Goal: Task Accomplishment & Management: Complete application form

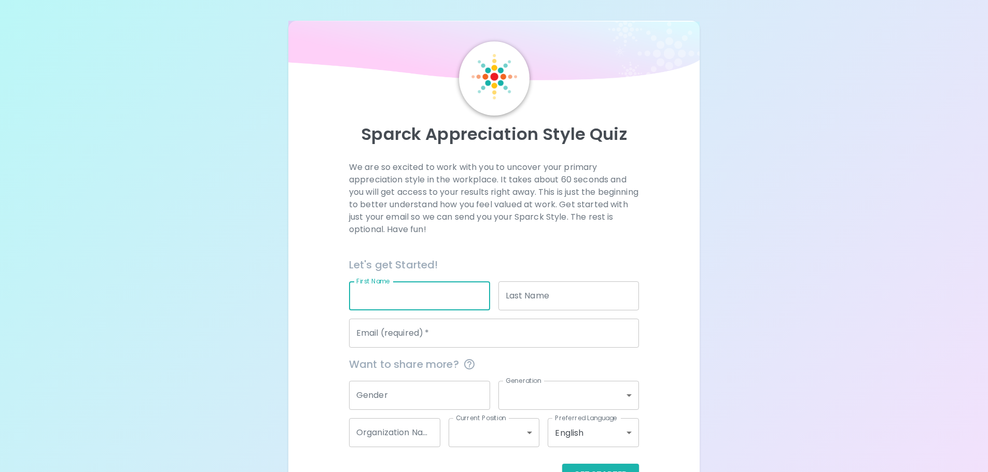
click at [419, 302] on input "First Name" at bounding box center [419, 296] width 141 height 29
type input "[PERSON_NAME]"
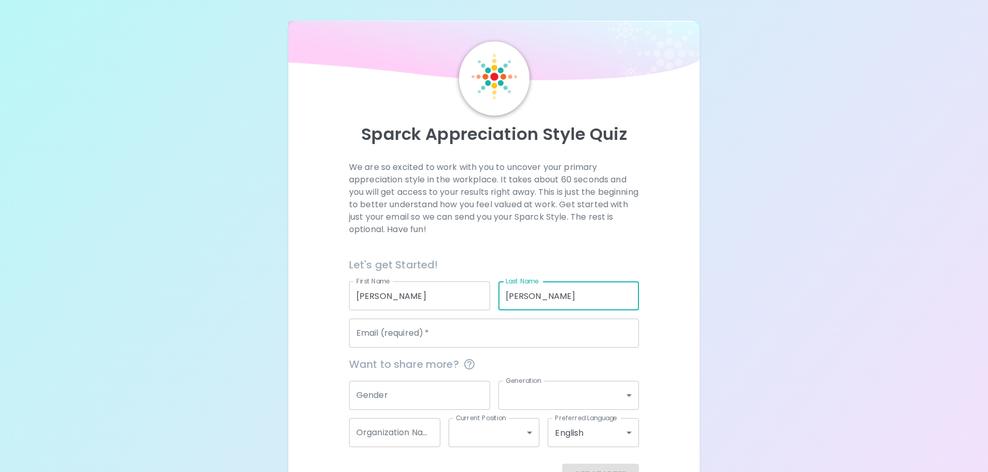
type input "[PERSON_NAME]"
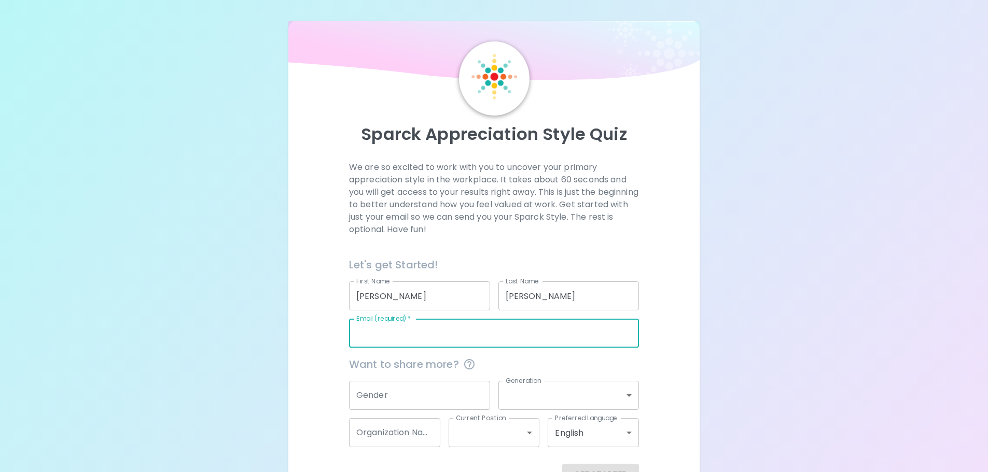
click at [459, 338] on input "Email (required)   *" at bounding box center [494, 333] width 290 height 29
type input "[PERSON_NAME][EMAIL_ADDRESS][PERSON_NAME][PERSON_NAME][DOMAIN_NAME]"
click at [458, 398] on input "Gender" at bounding box center [419, 395] width 141 height 29
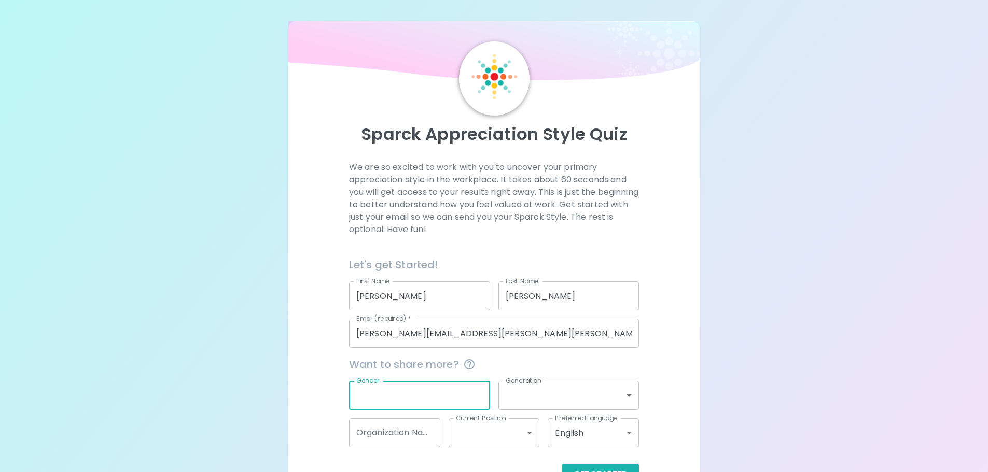
type input "[DEMOGRAPHIC_DATA]"
click at [566, 402] on body "Sparck Appreciation Style Quiz We are so excited to work with you to uncover yo…" at bounding box center [494, 253] width 988 height 507
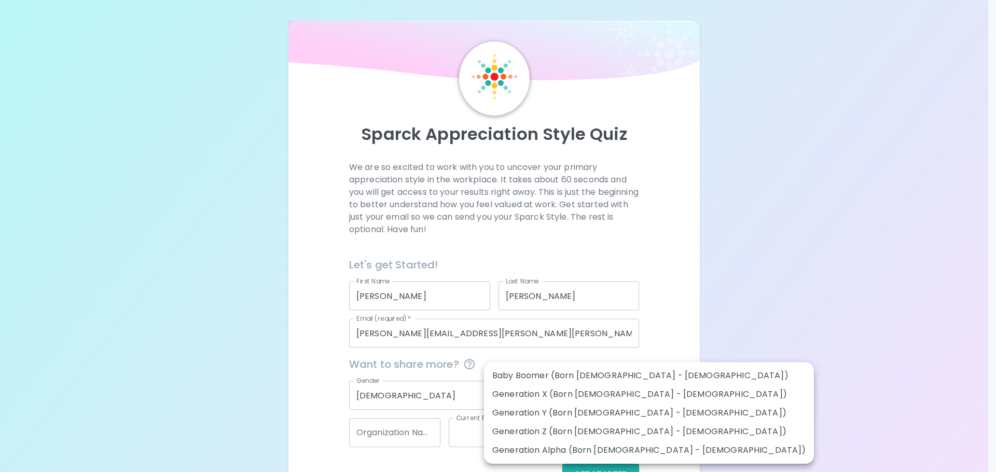
click at [609, 415] on li "Generation Y (Born [DEMOGRAPHIC_DATA] - [DEMOGRAPHIC_DATA])" at bounding box center [649, 413] width 330 height 19
type input "generation_y"
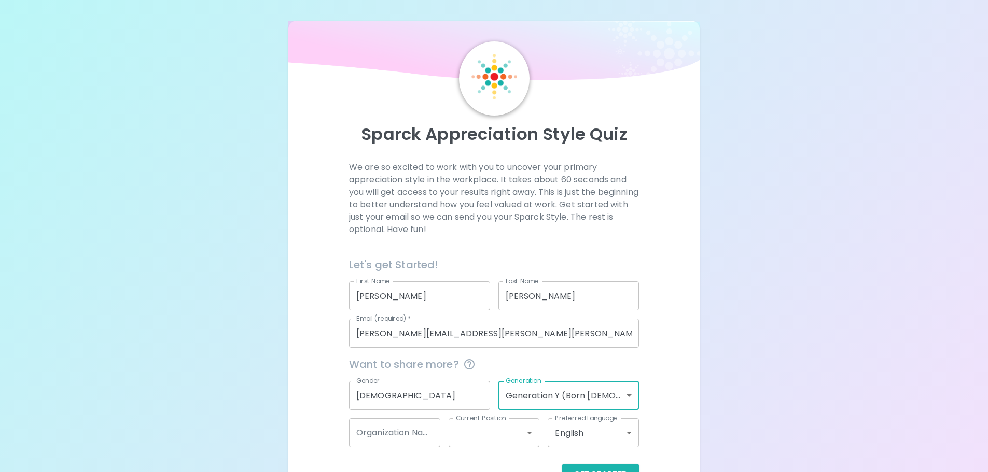
scroll to position [34, 0]
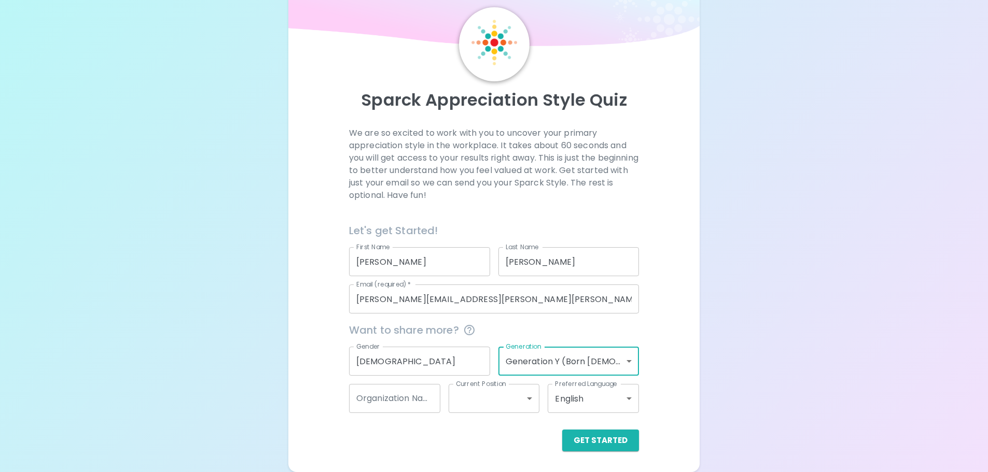
click at [614, 366] on body "Sparck Appreciation Style Quiz We are so excited to work with you to uncover yo…" at bounding box center [494, 219] width 988 height 507
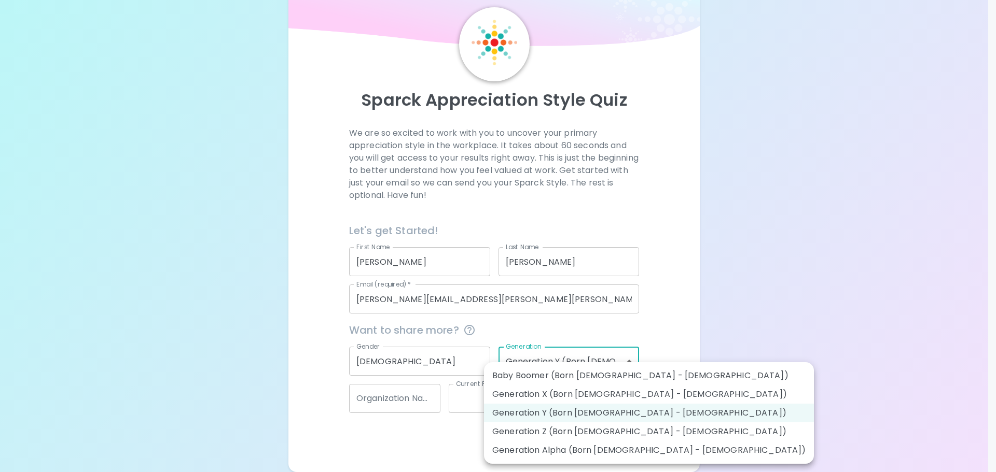
click at [611, 411] on li "Generation Y (Born [DEMOGRAPHIC_DATA] - [DEMOGRAPHIC_DATA])" at bounding box center [649, 413] width 330 height 19
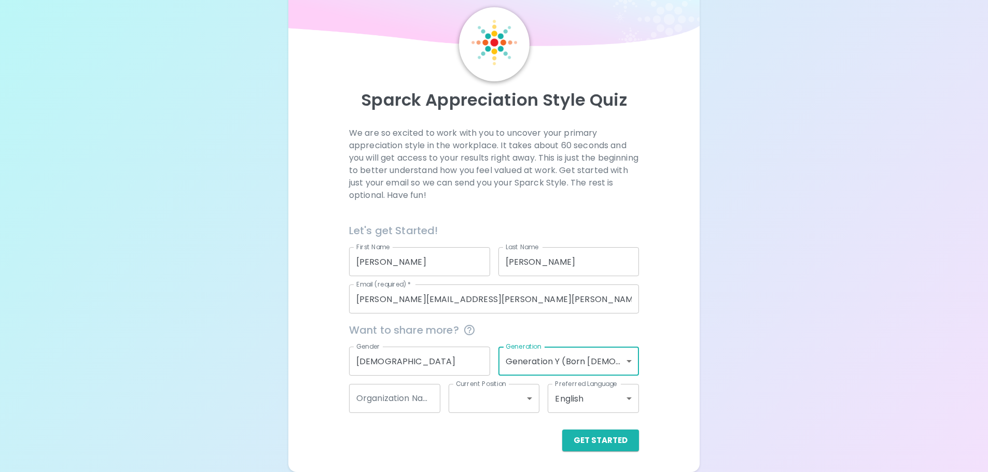
click at [428, 401] on input "Organization Name" at bounding box center [394, 398] width 91 height 29
click at [460, 401] on body "Sparck Appreciation Style Quiz We are so excited to work with you to uncover yo…" at bounding box center [494, 219] width 988 height 507
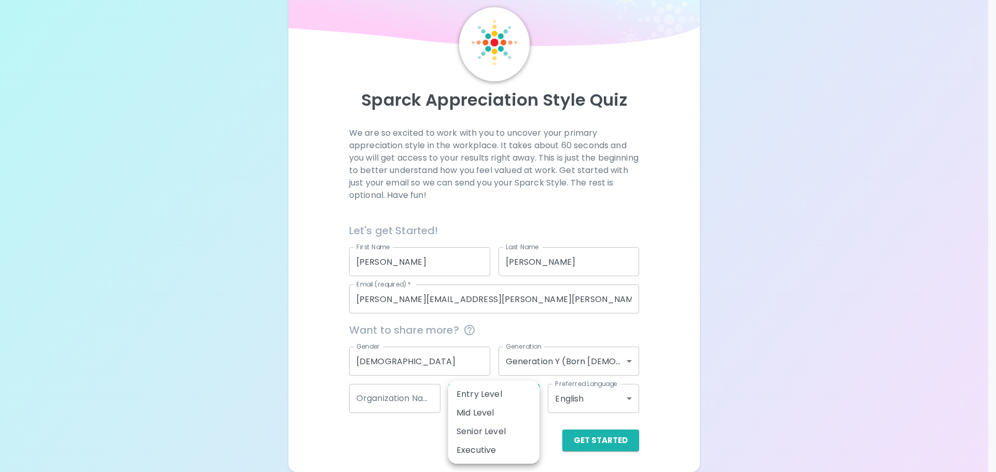
click at [488, 394] on li "Entry Level" at bounding box center [493, 394] width 91 height 19
type input "entry_level"
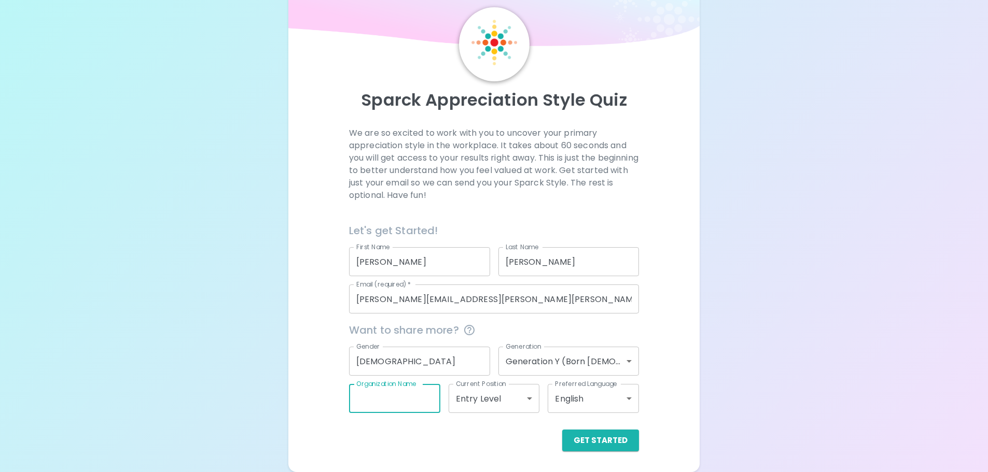
click at [397, 401] on input "Organization Name" at bounding box center [394, 398] width 91 height 29
type input "Advisors Excel"
click at [616, 444] on button "Get Started" at bounding box center [600, 441] width 77 height 22
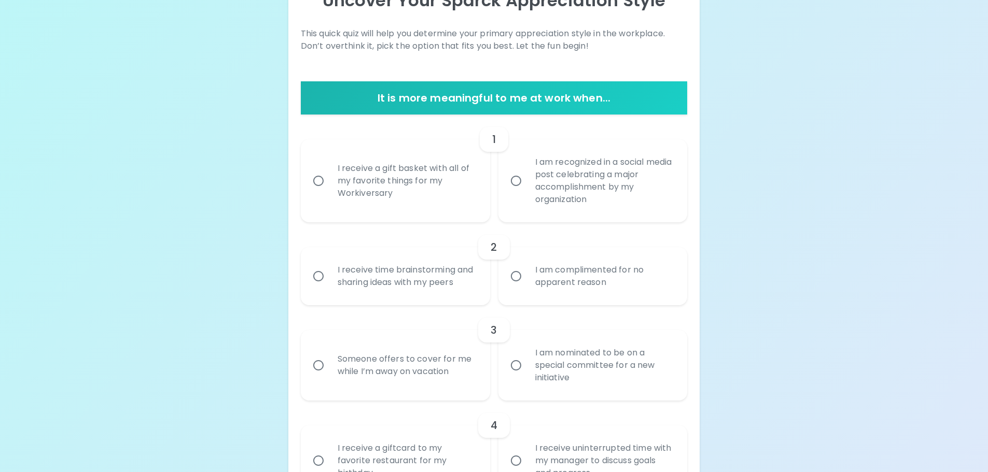
scroll to position [138, 0]
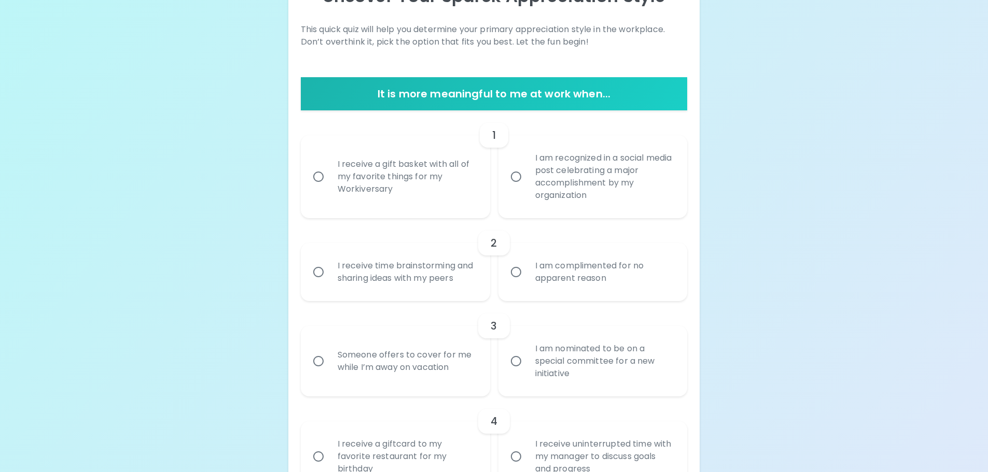
click at [335, 189] on div "I receive a gift basket with all of my favorite things for my Workiversary" at bounding box center [406, 177] width 155 height 62
click at [329, 188] on input "I receive a gift basket with all of my favorite things for my Workiversary" at bounding box center [318, 177] width 22 height 22
radio input "true"
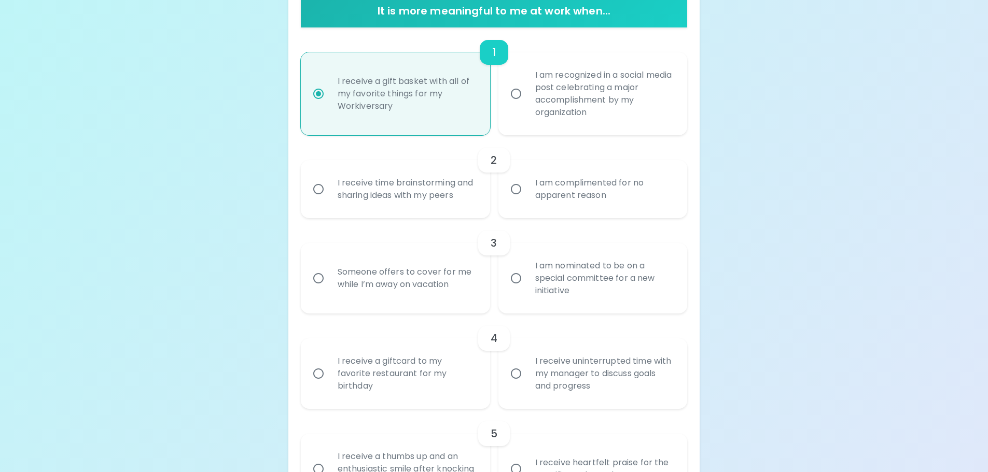
click at [515, 189] on input "I am complimented for no apparent reason" at bounding box center [516, 189] width 22 height 22
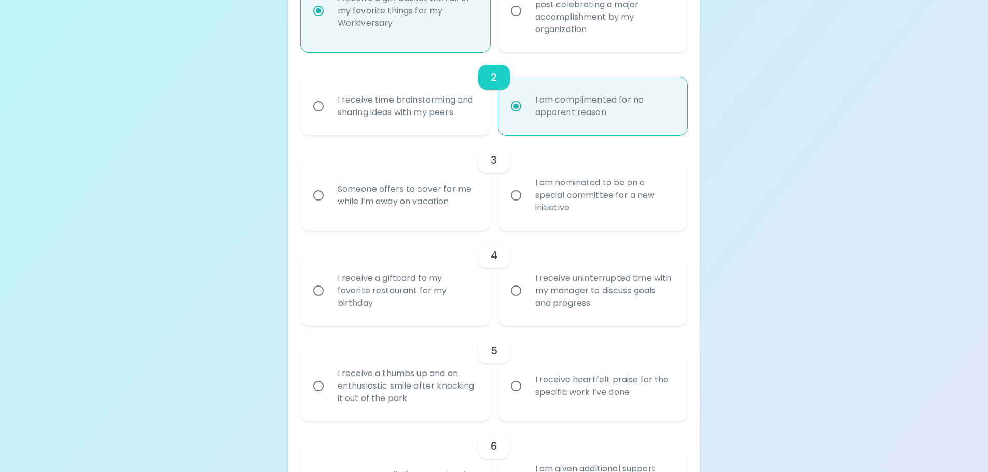
radio input "true"
click at [515, 189] on input "I am nominated to be on a special committee for a new initiative" at bounding box center [516, 196] width 22 height 22
radio input "false"
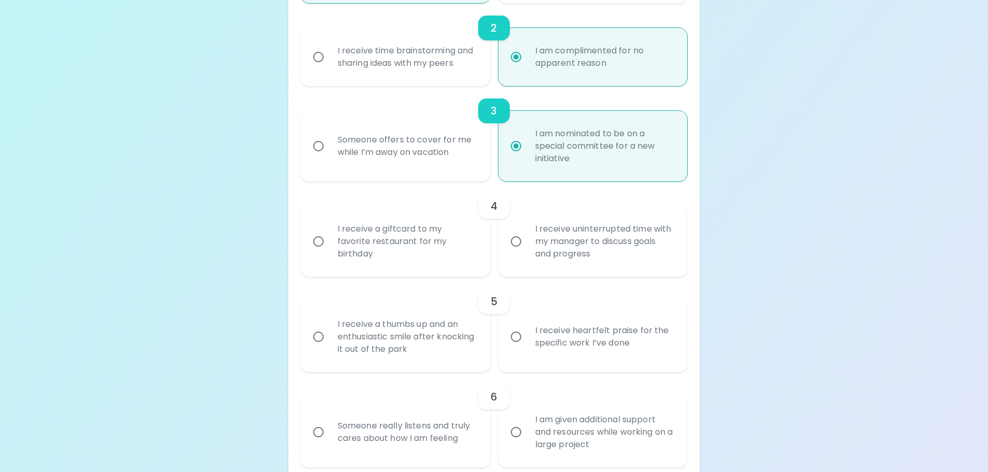
scroll to position [387, 0]
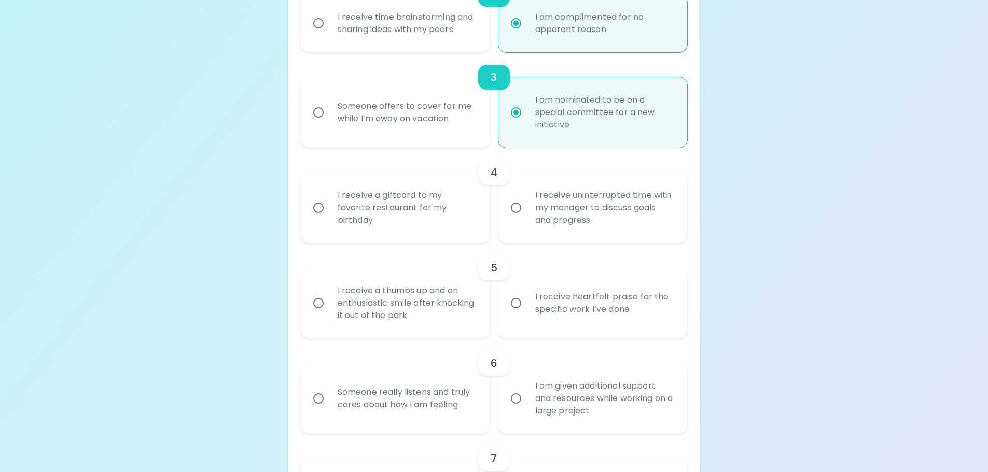
radio input "true"
click at [411, 196] on div "I receive a giftcard to my favorite restaurant for my birthday" at bounding box center [406, 208] width 155 height 62
click at [329, 197] on input "I receive a giftcard to my favorite restaurant for my birthday" at bounding box center [318, 208] width 22 height 22
radio input "false"
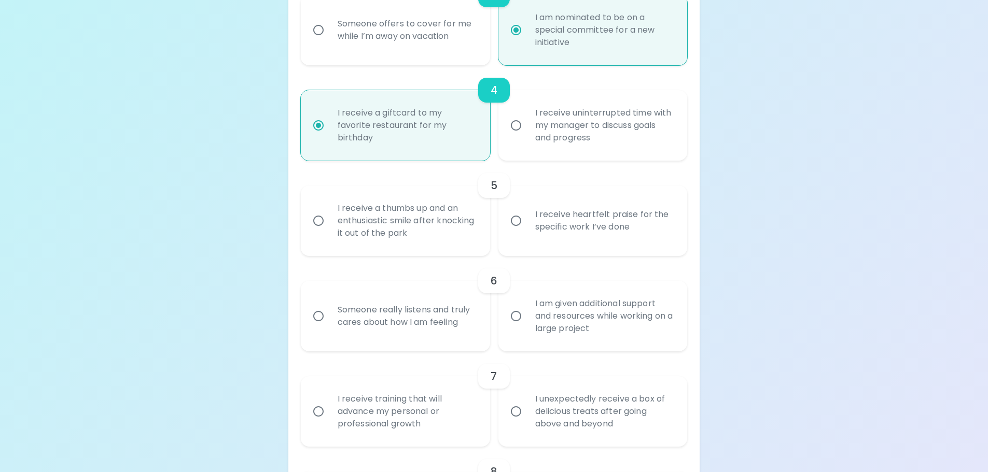
scroll to position [470, 0]
radio input "true"
click at [658, 208] on div "I receive heartfelt praise for the specific work I’ve done" at bounding box center [604, 220] width 155 height 50
click at [527, 209] on input "I receive heartfelt praise for the specific work I’ve done" at bounding box center [516, 220] width 22 height 22
radio input "false"
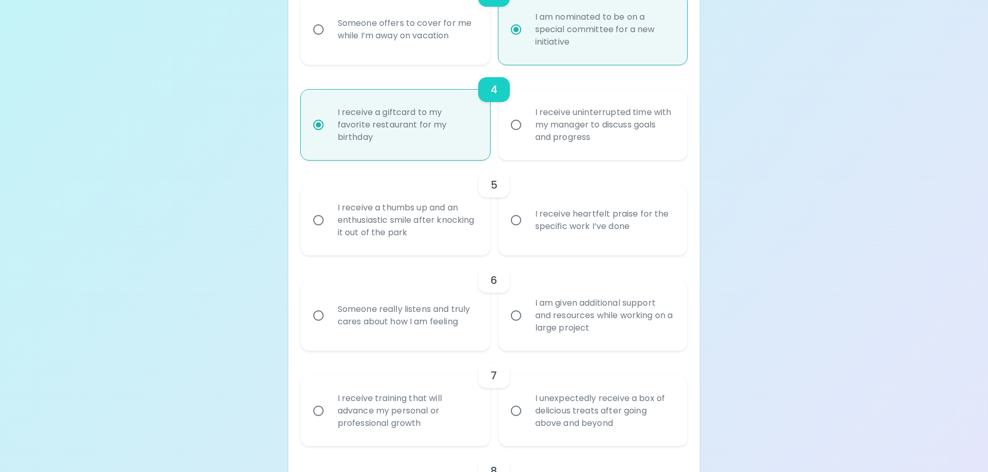
radio input "false"
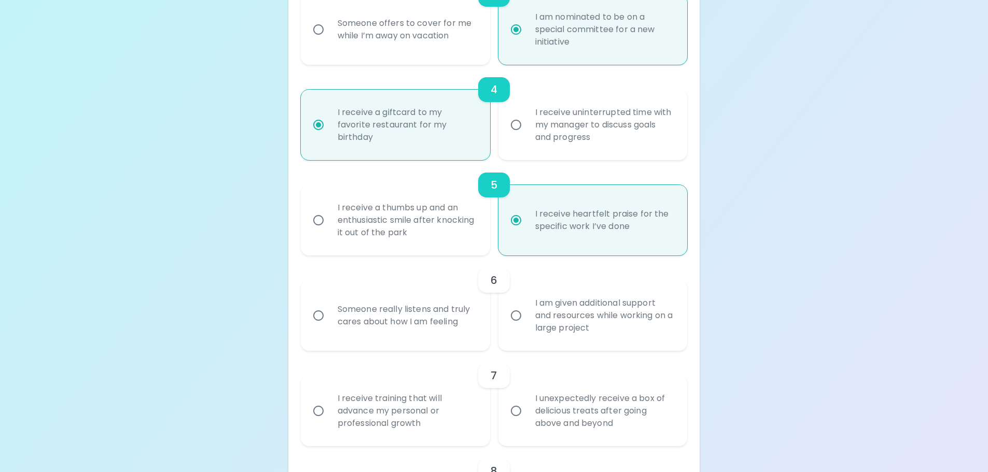
scroll to position [553, 0]
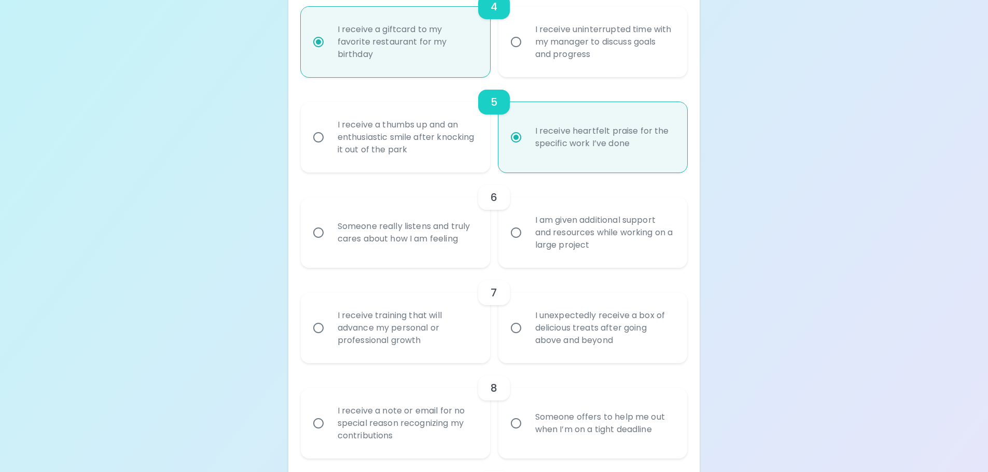
radio input "true"
click at [386, 246] on div "Someone really listens and truly cares about how I am feeling" at bounding box center [406, 233] width 155 height 50
click at [329, 244] on input "Someone really listens and truly cares about how I am feeling" at bounding box center [318, 233] width 22 height 22
radio input "false"
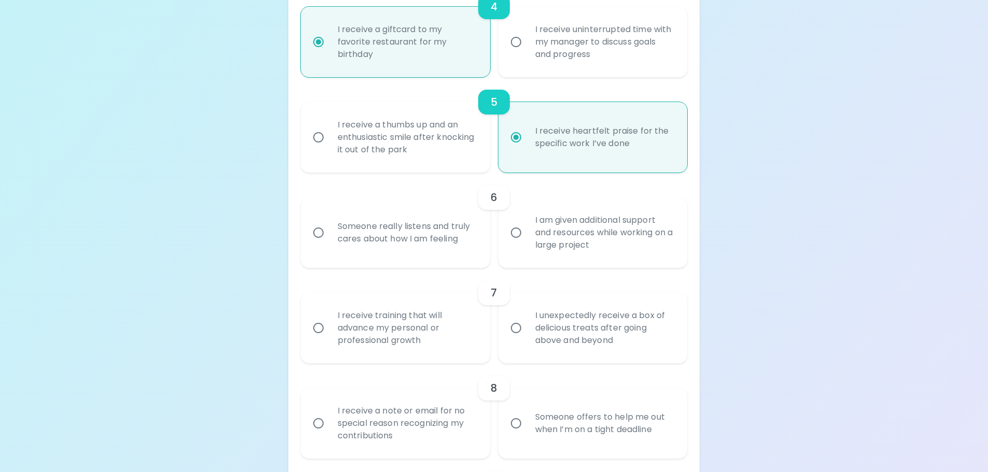
radio input "false"
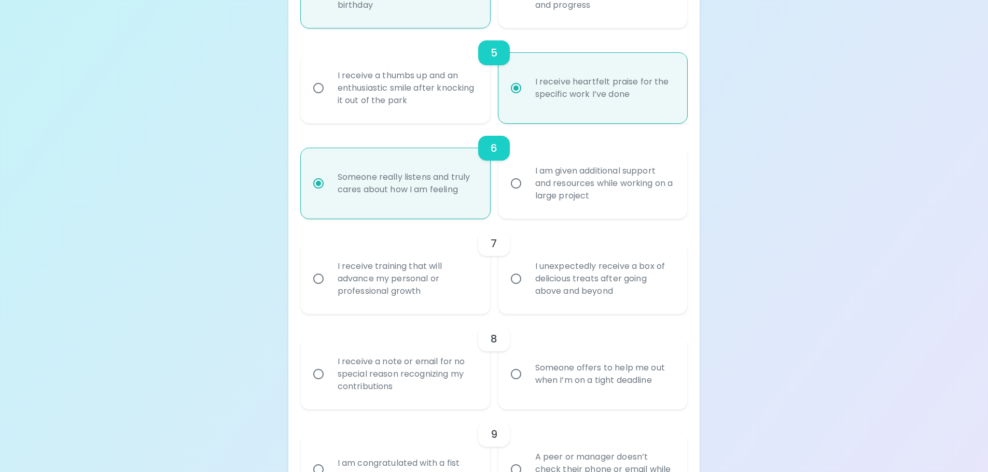
scroll to position [636, 0]
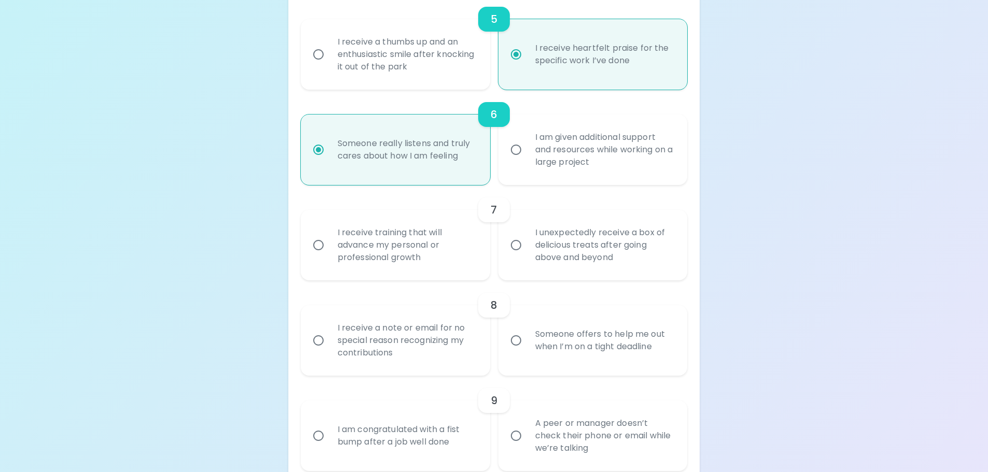
radio input "true"
click at [383, 259] on div "I receive training that will advance my personal or professional growth" at bounding box center [406, 245] width 155 height 62
click at [329, 256] on input "I receive training that will advance my personal or professional growth" at bounding box center [318, 245] width 22 height 22
radio input "false"
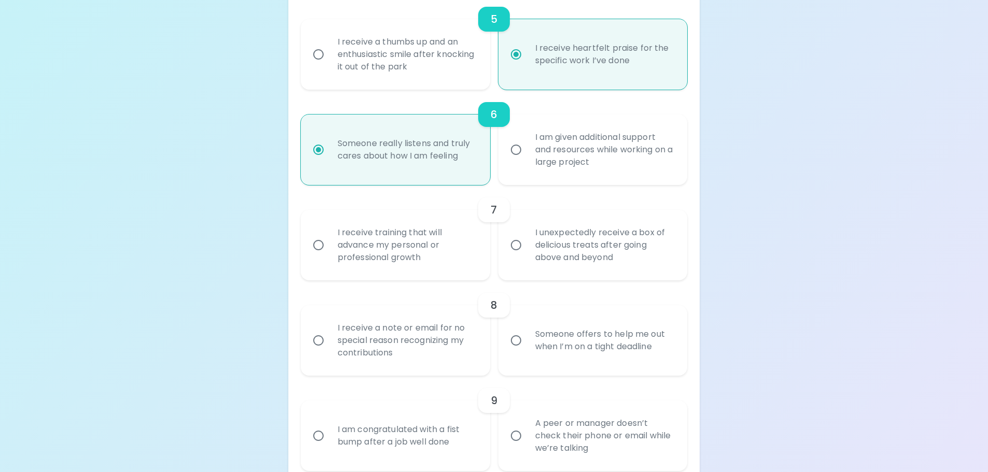
radio input "false"
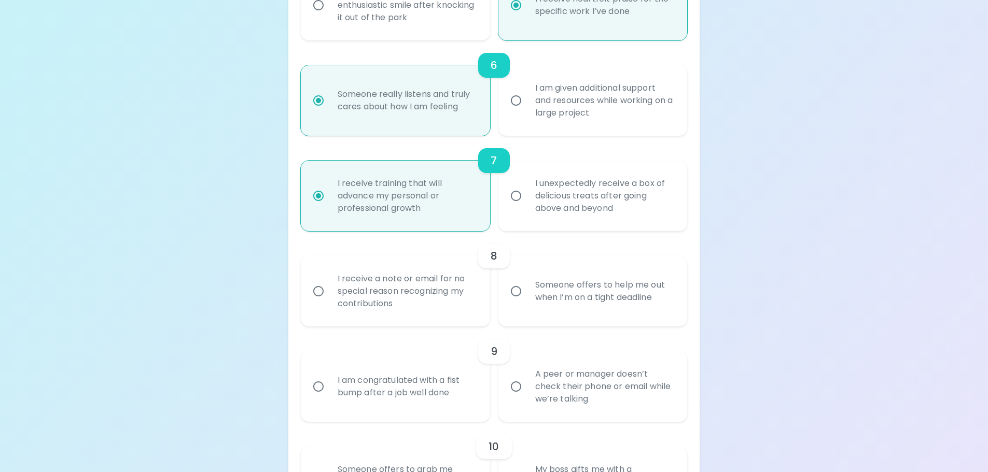
scroll to position [719, 0]
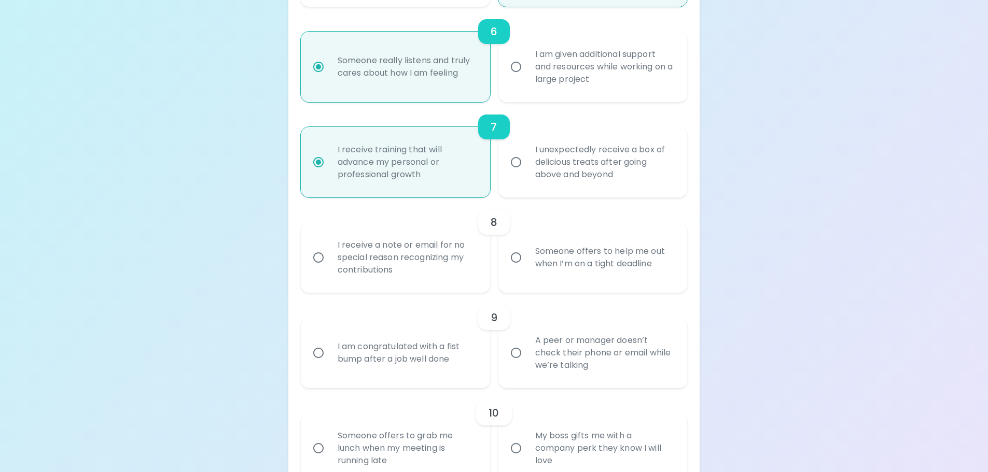
radio input "true"
click at [398, 250] on div "I receive a note or email for no special reason recognizing my contributions" at bounding box center [406, 258] width 155 height 62
click at [329, 250] on input "I receive a note or email for no special reason recognizing my contributions" at bounding box center [318, 258] width 22 height 22
radio input "false"
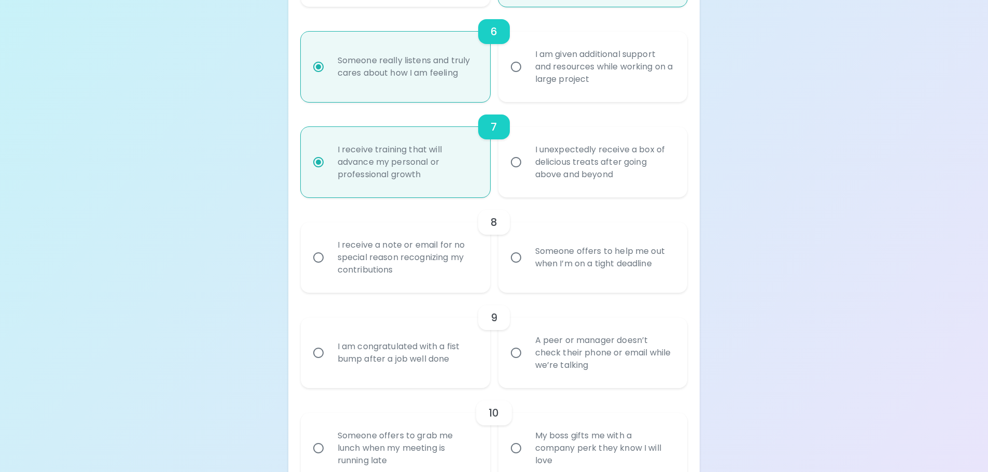
radio input "false"
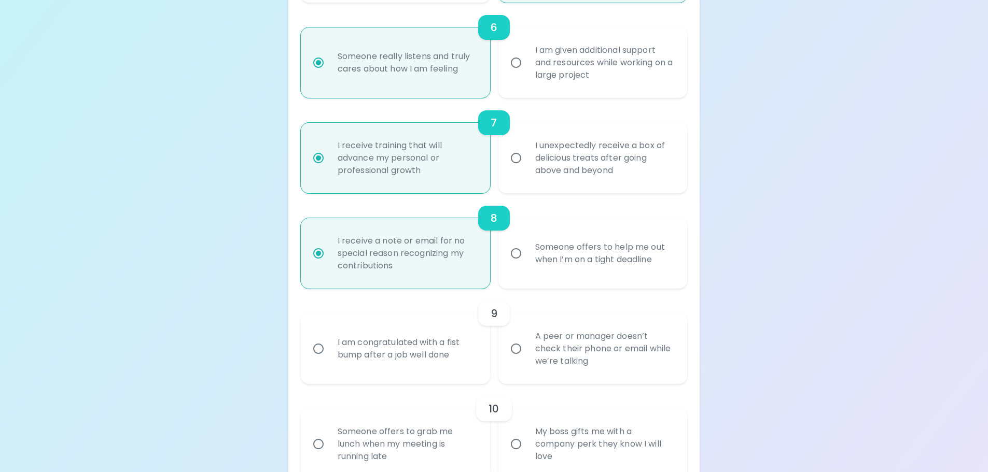
scroll to position [802, 0]
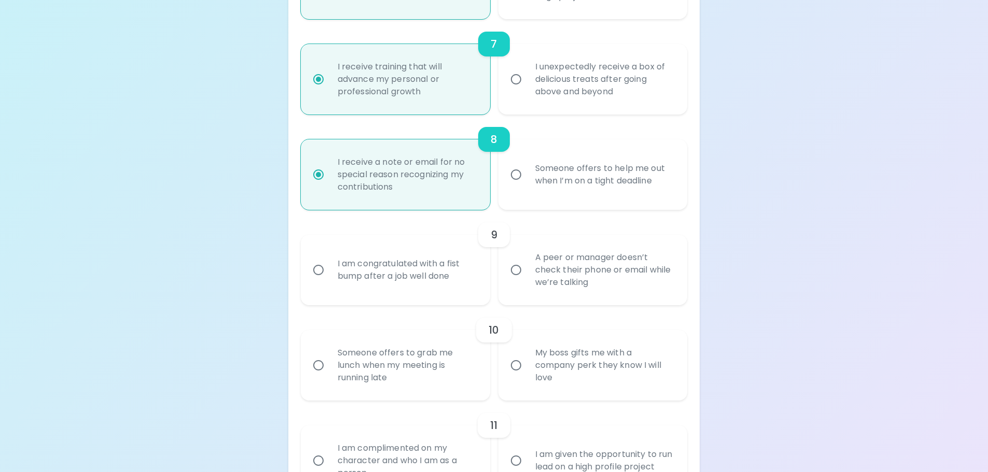
radio input "true"
click at [660, 264] on div "A peer or manager doesn’t check their phone or email while we’re talking" at bounding box center [604, 270] width 155 height 62
click at [527, 264] on input "A peer or manager doesn’t check their phone or email while we’re talking" at bounding box center [516, 270] width 22 height 22
radio input "false"
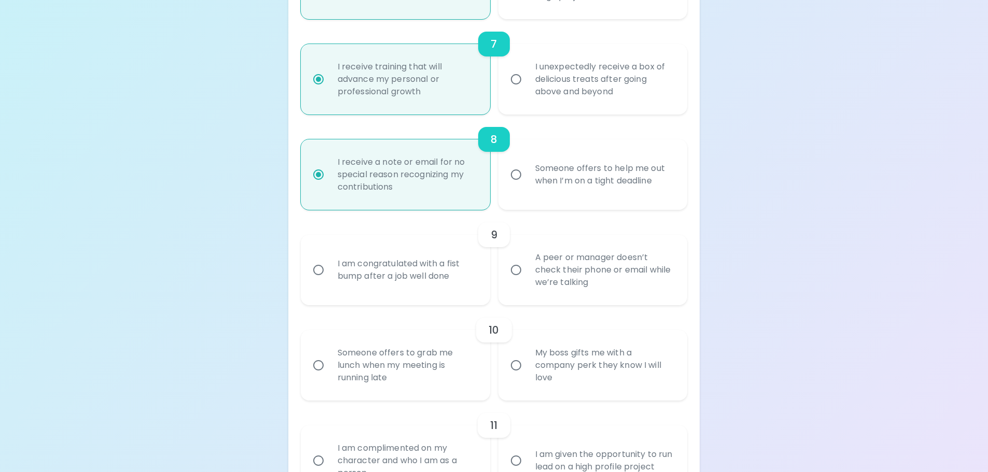
radio input "false"
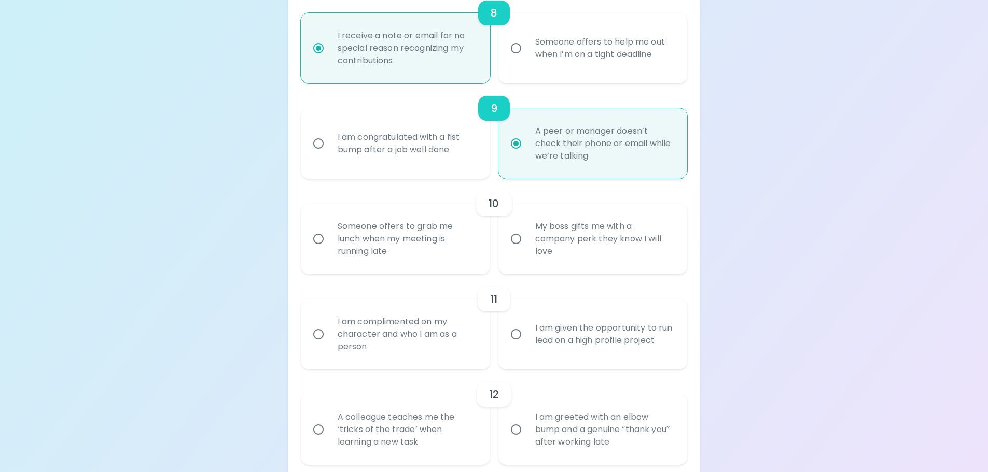
scroll to position [988, 0]
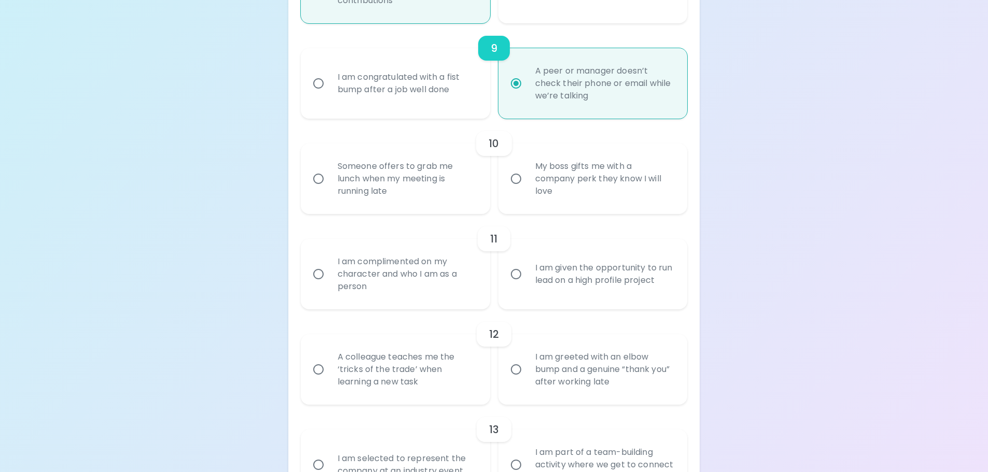
radio input "true"
click at [619, 170] on div "My boss gifts me with a company perk they know I will love" at bounding box center [604, 179] width 155 height 62
click at [528, 182] on div "My boss gifts me with a company perk they know I will love" at bounding box center [604, 179] width 155 height 62
click at [527, 182] on input "My boss gifts me with a company perk they know I will love" at bounding box center [516, 179] width 22 height 22
radio input "false"
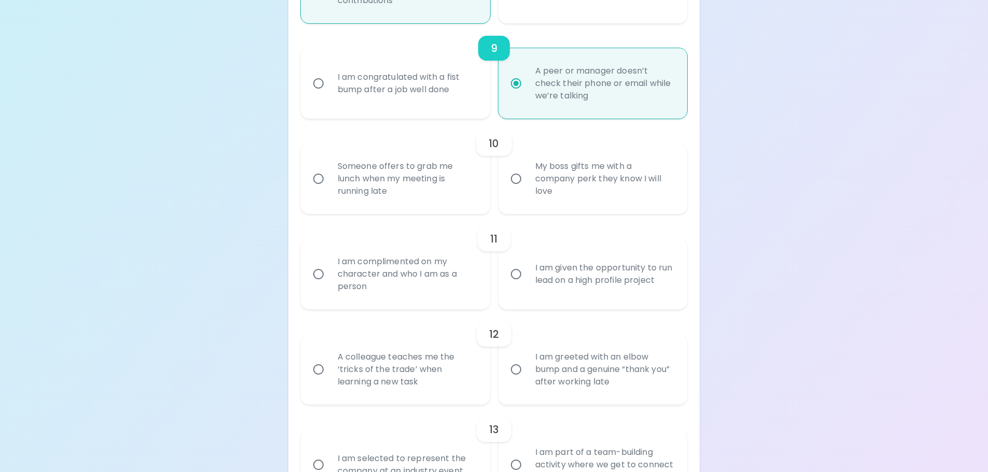
radio input "false"
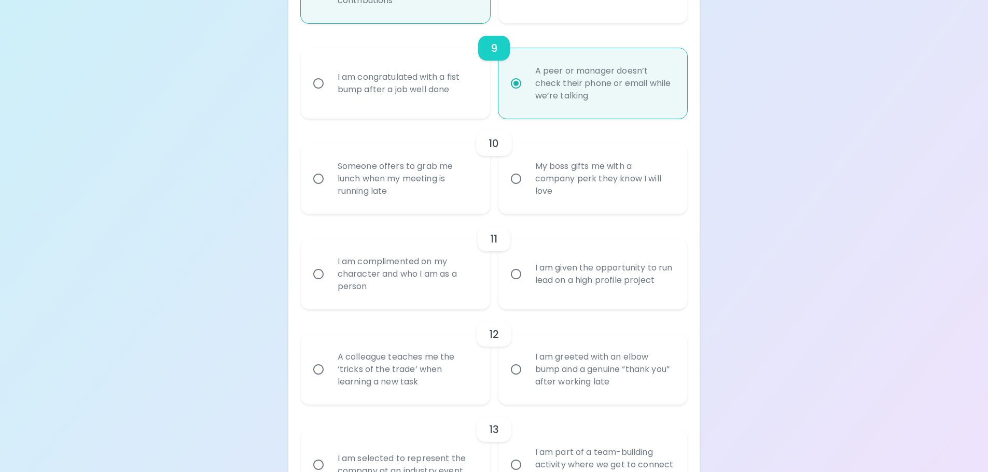
radio input "false"
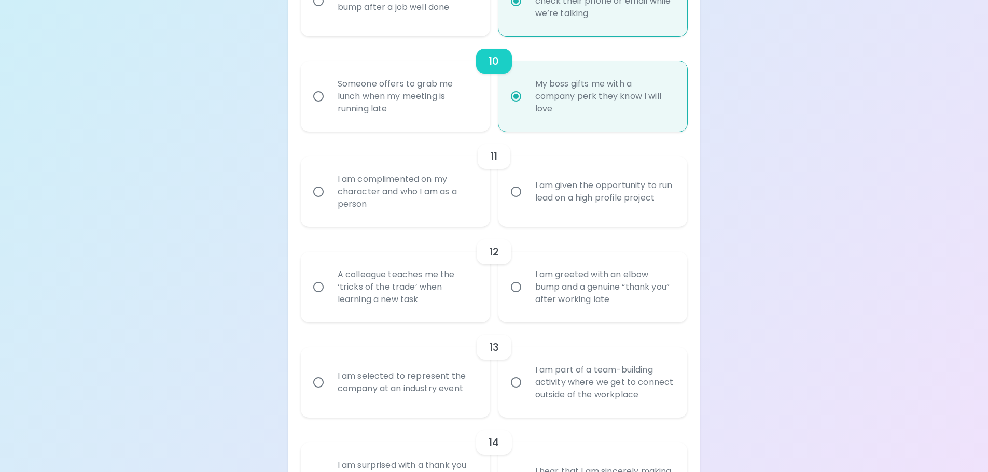
scroll to position [1071, 0]
radio input "true"
click at [347, 176] on div "I am complimented on my character and who I am as a person" at bounding box center [406, 191] width 155 height 62
click at [329, 180] on input "I am complimented on my character and who I am as a person" at bounding box center [318, 191] width 22 height 22
radio input "false"
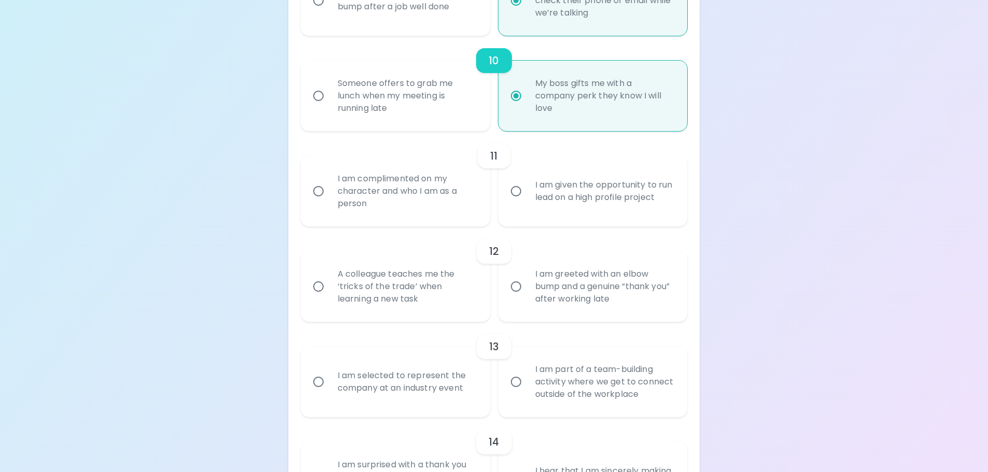
radio input "false"
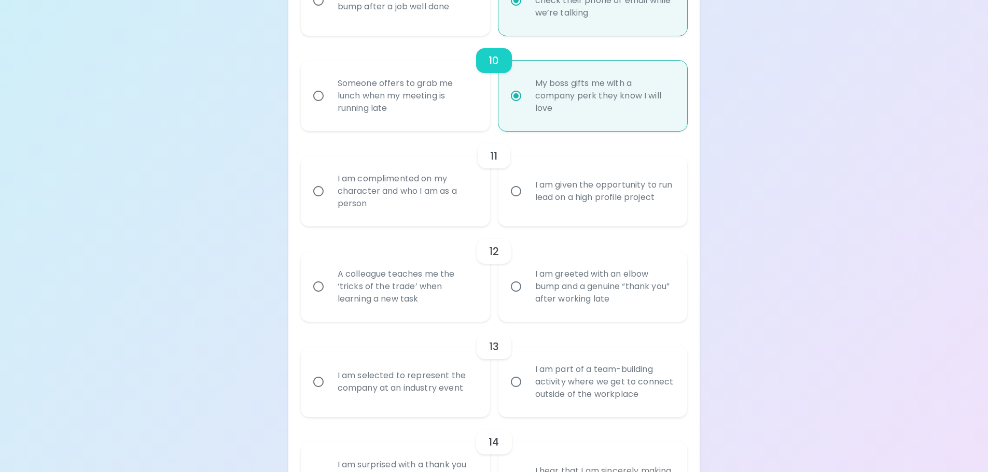
radio input "false"
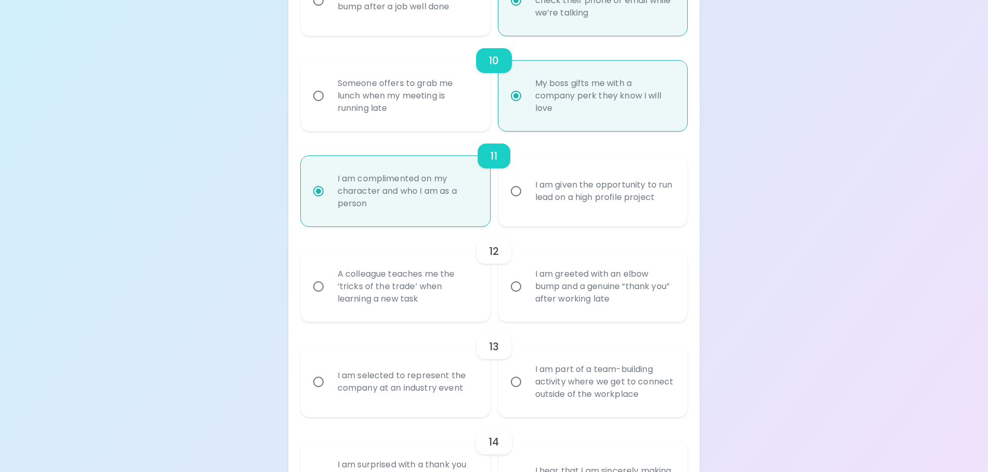
scroll to position [1154, 0]
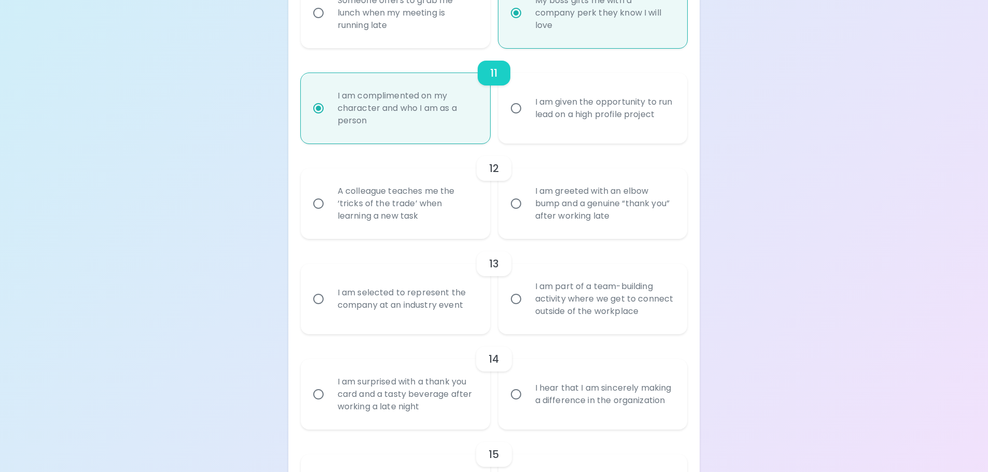
radio input "true"
click at [410, 204] on div "A colleague teaches me the ‘tricks of the trade’ when learning a new task" at bounding box center [406, 204] width 155 height 62
click at [329, 204] on input "A colleague teaches me the ‘tricks of the trade’ when learning a new task" at bounding box center [318, 204] width 22 height 22
radio input "false"
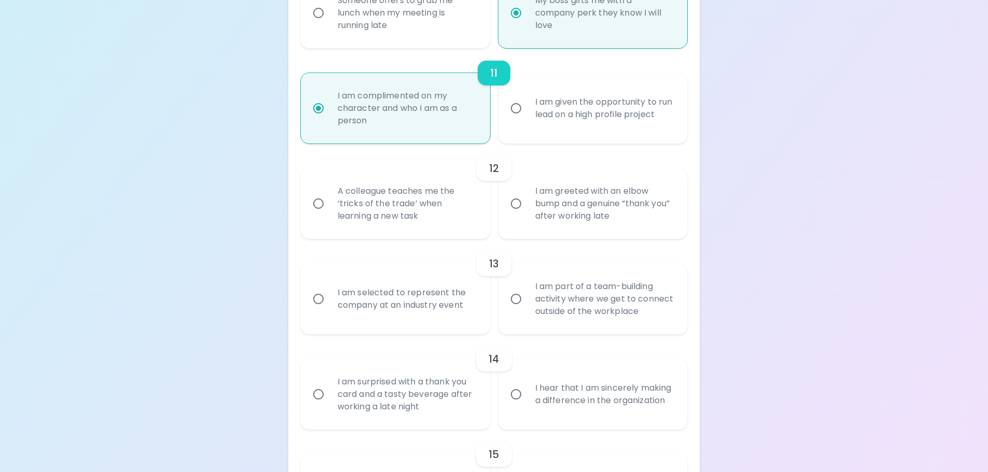
radio input "false"
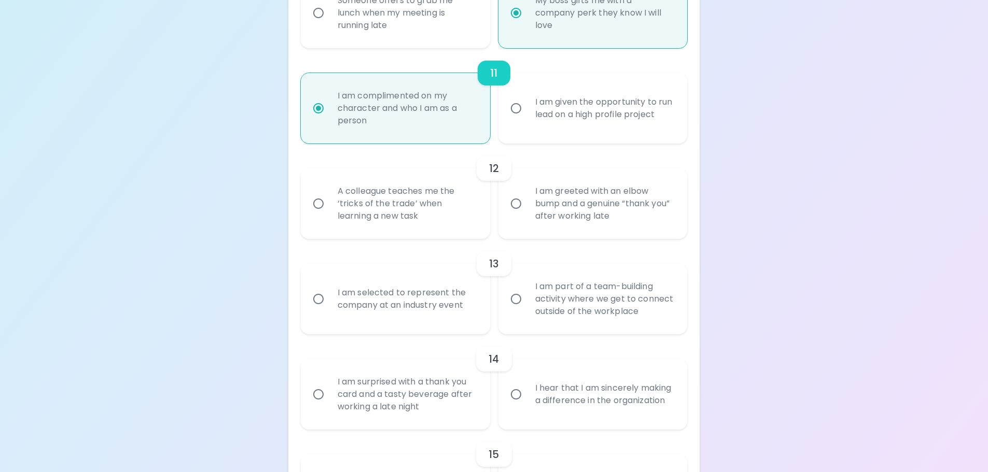
radio input "false"
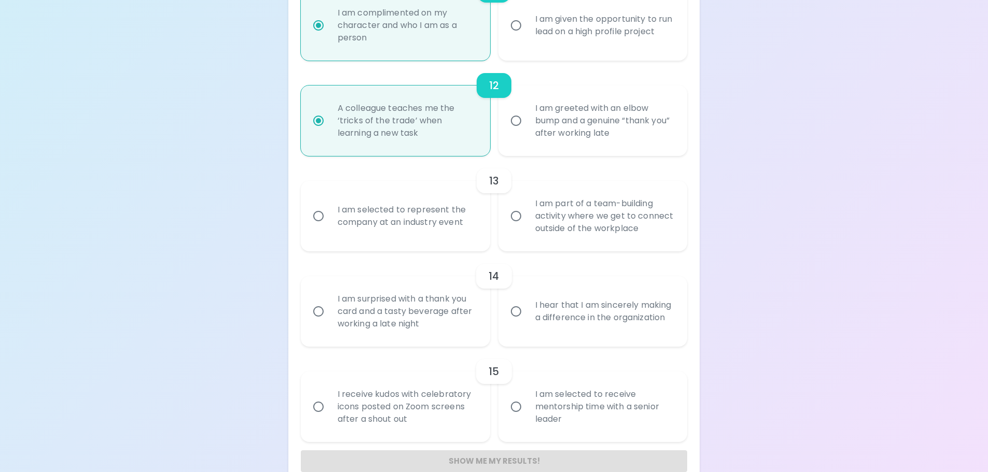
scroll to position [1258, 0]
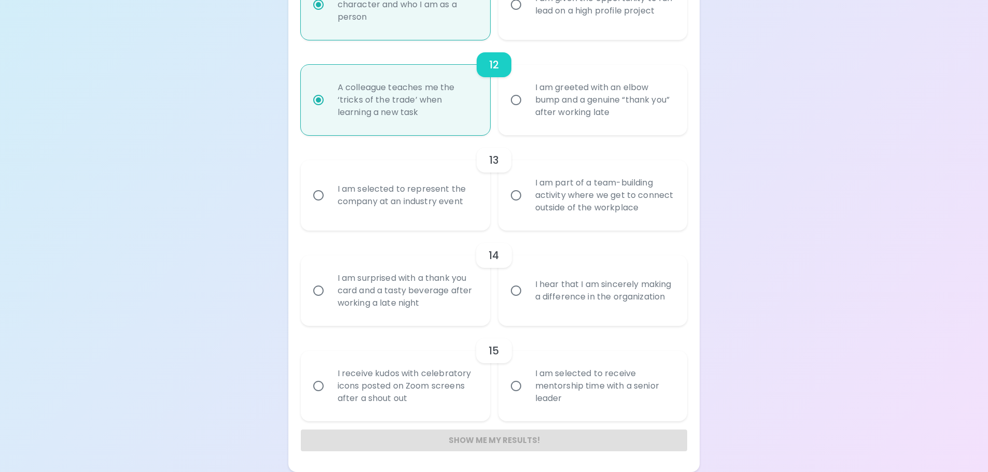
radio input "true"
click at [551, 197] on div "I am part of a team-building activity where we get to connect outside of the wo…" at bounding box center [604, 195] width 155 height 62
click at [527, 197] on input "I am part of a team-building activity where we get to connect outside of the wo…" at bounding box center [516, 196] width 22 height 22
radio input "false"
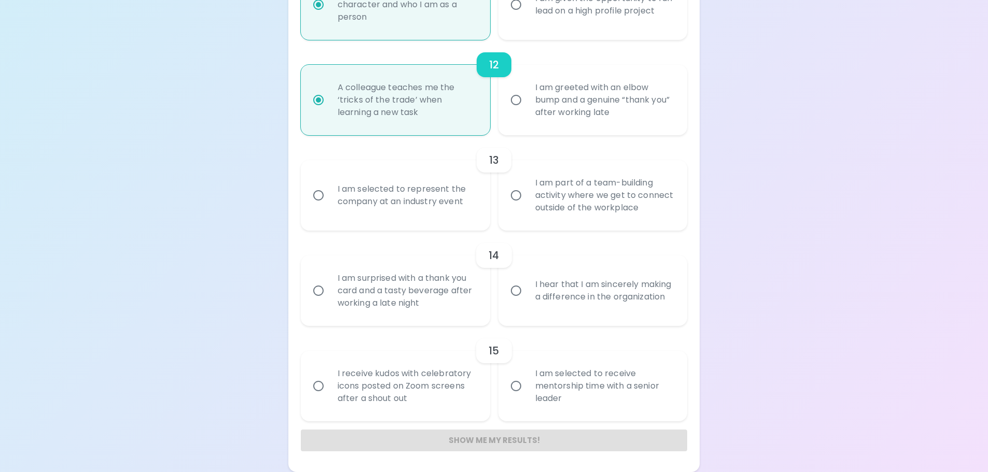
radio input "false"
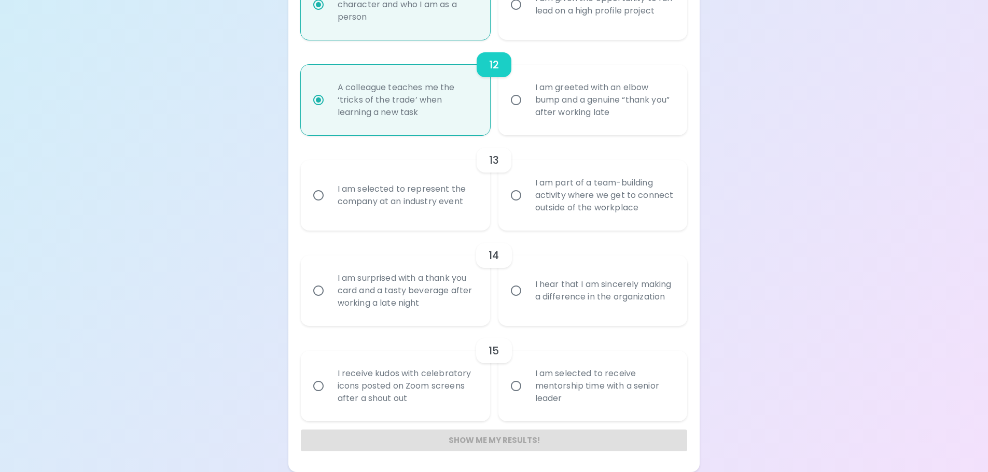
radio input "false"
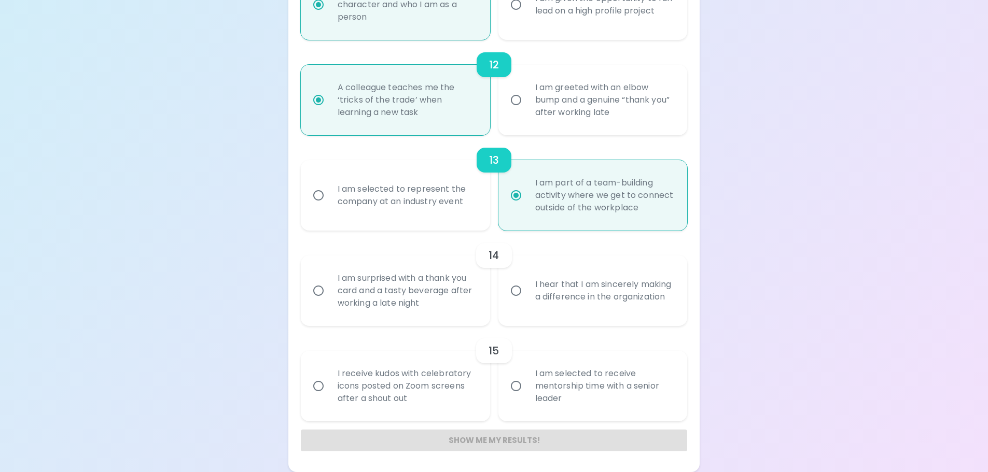
radio input "true"
click at [438, 213] on div "I am selected to represent the company at an industry event" at bounding box center [406, 196] width 155 height 50
click at [329, 206] on input "I am selected to represent the company at an industry event" at bounding box center [318, 196] width 22 height 22
radio input "false"
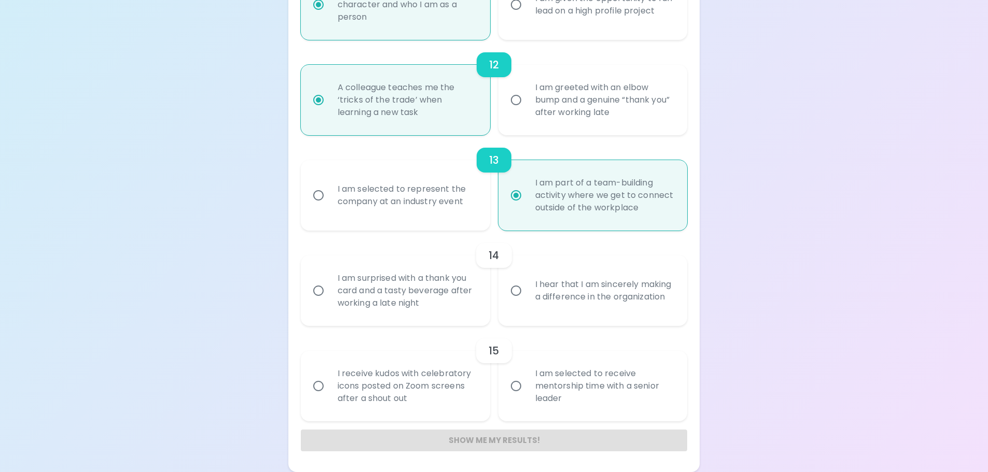
radio input "false"
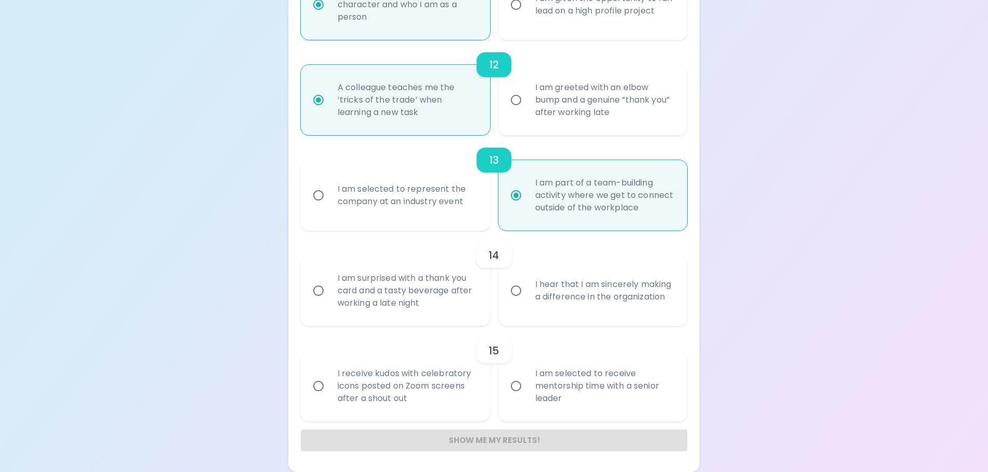
radio input "false"
radio input "true"
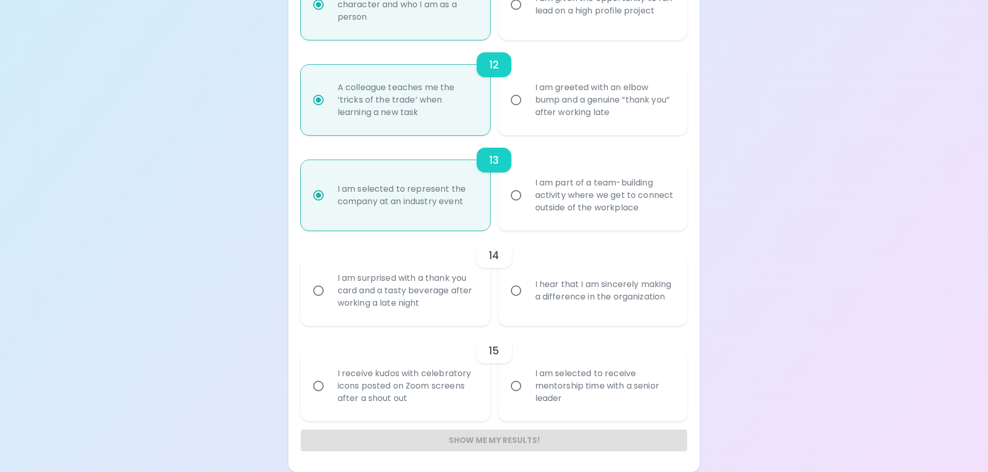
radio input "true"
click at [574, 180] on div "I am part of a team-building activity where we get to connect outside of the wo…" at bounding box center [604, 195] width 155 height 62
click at [527, 185] on input "I am part of a team-building activity where we get to connect outside of the wo…" at bounding box center [516, 196] width 22 height 22
radio input "false"
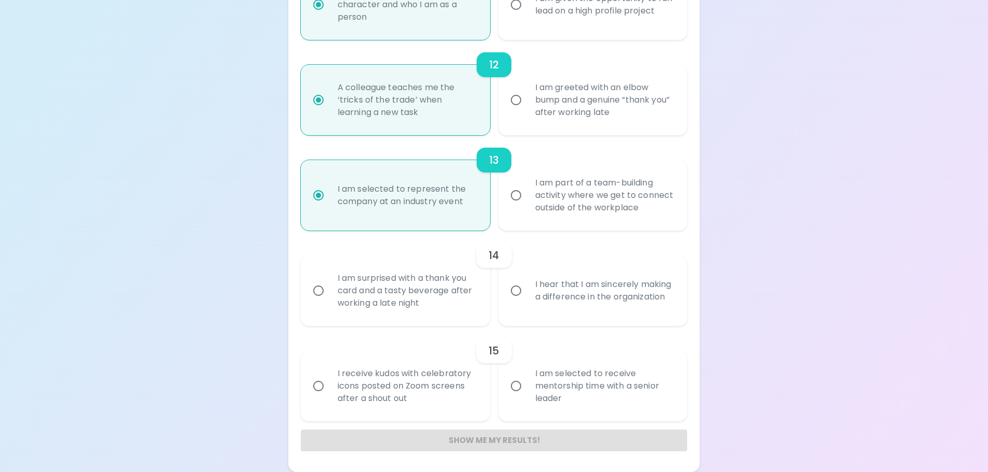
radio input "false"
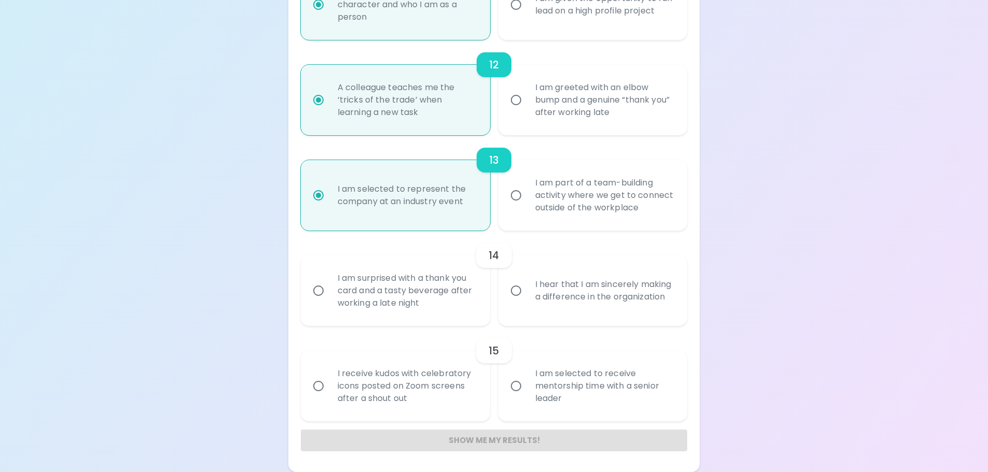
radio input "false"
radio input "true"
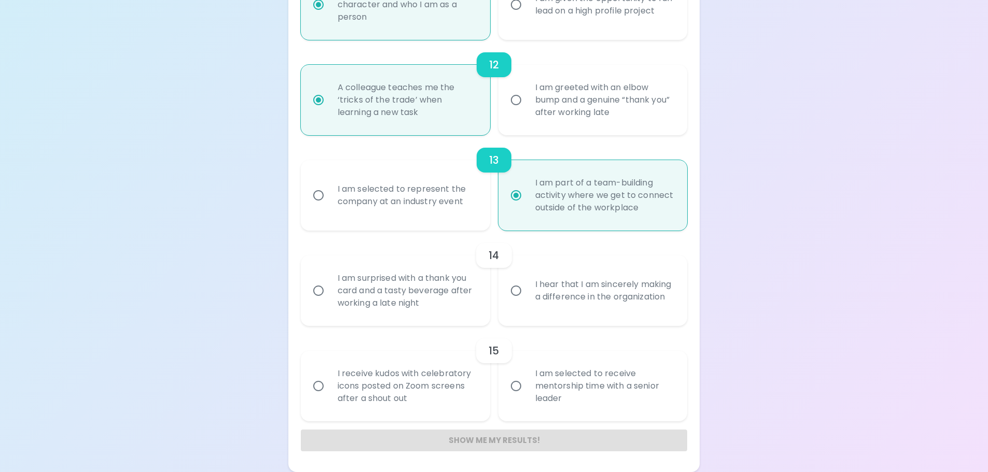
radio input "true"
click at [365, 295] on div "I am surprised with a thank you card and a tasty beverage after working a late …" at bounding box center [406, 291] width 155 height 62
click at [329, 295] on input "I am surprised with a thank you card and a tasty beverage after working a late …" at bounding box center [318, 291] width 22 height 22
radio input "false"
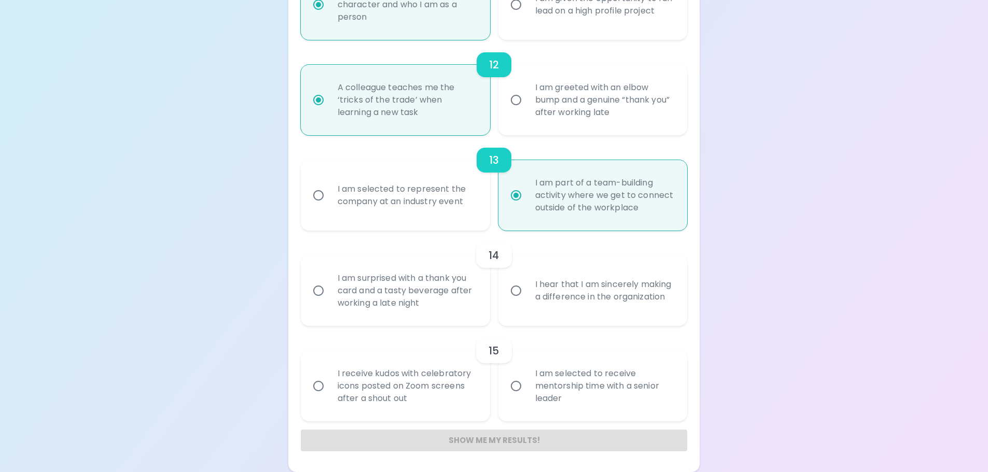
radio input "false"
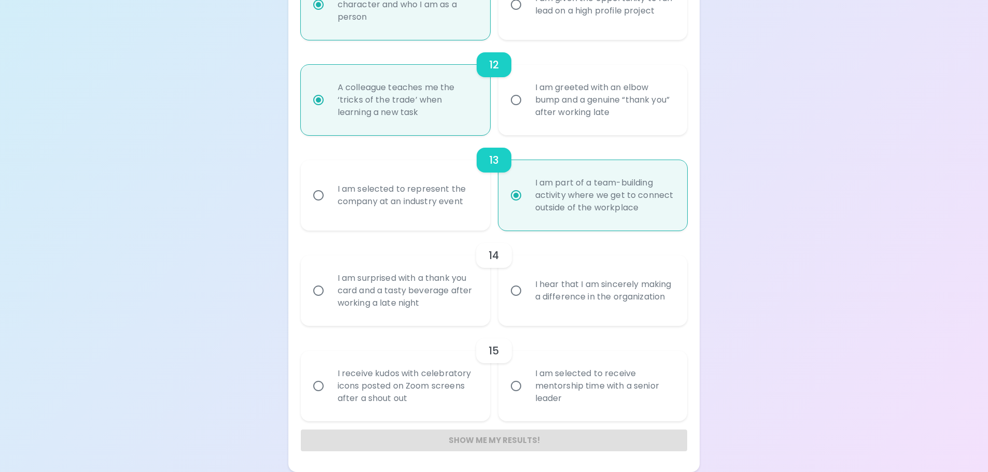
radio input "false"
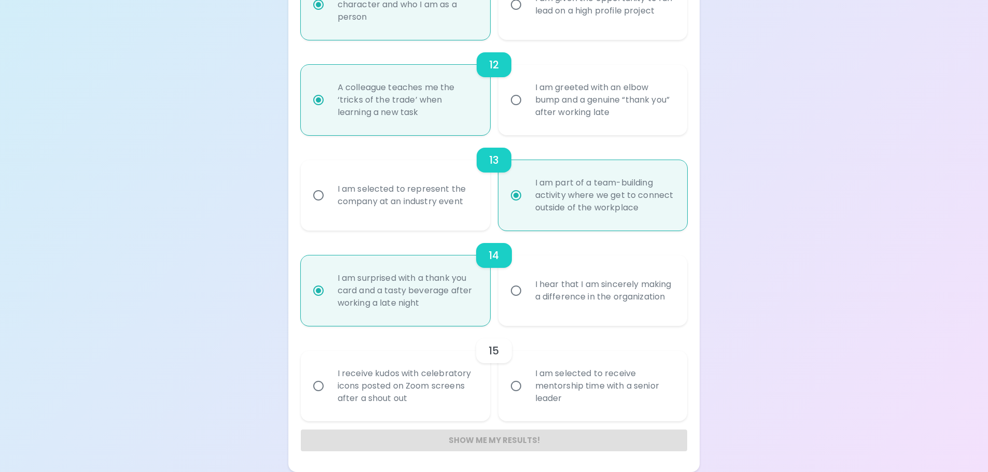
radio input "true"
click at [675, 369] on div "I am selected to receive mentorship time with a senior leader" at bounding box center [604, 386] width 155 height 62
click at [527, 375] on input "I am selected to receive mentorship time with a senior leader" at bounding box center [516, 386] width 22 height 22
radio input "false"
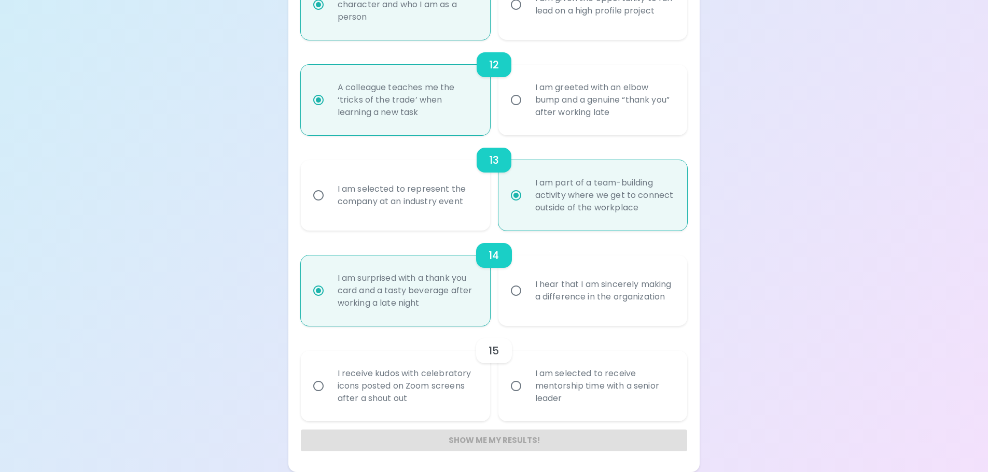
radio input "false"
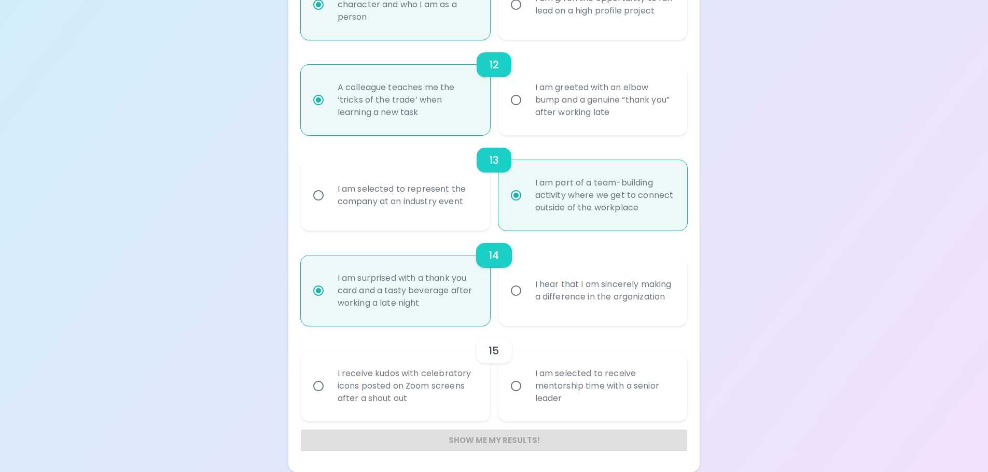
radio input "false"
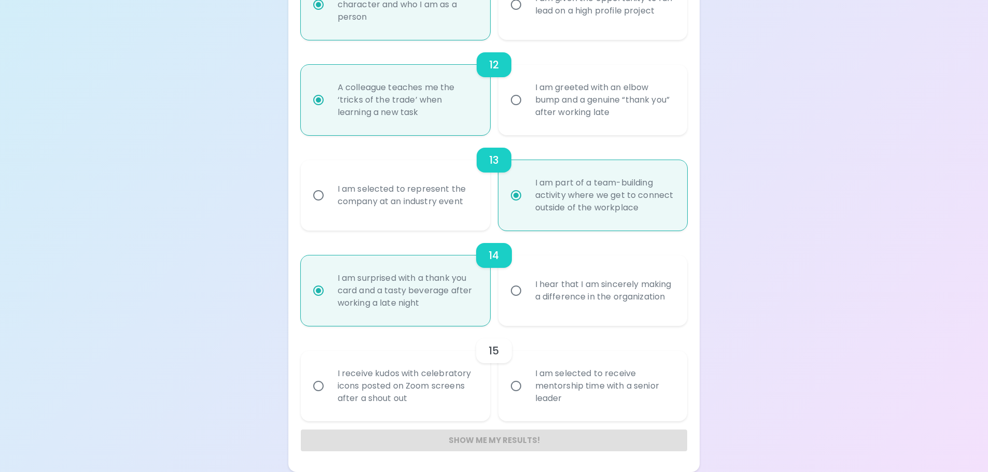
radio input "false"
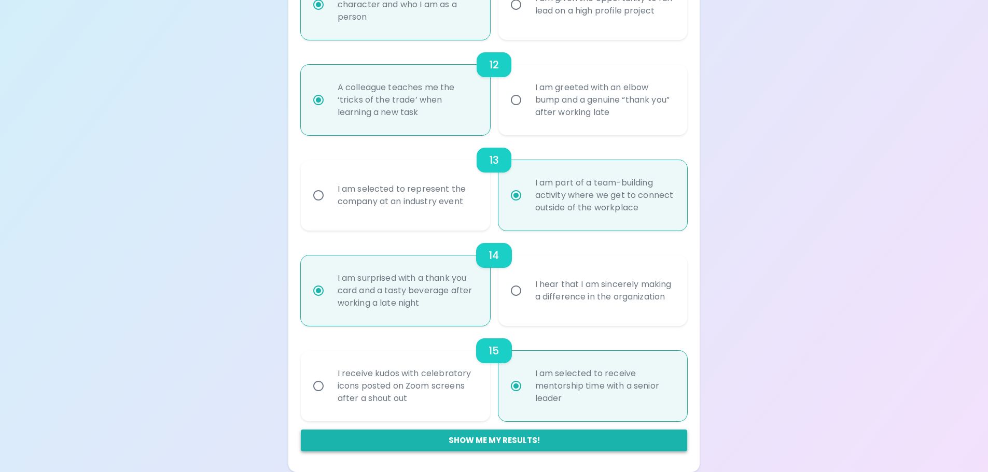
radio input "true"
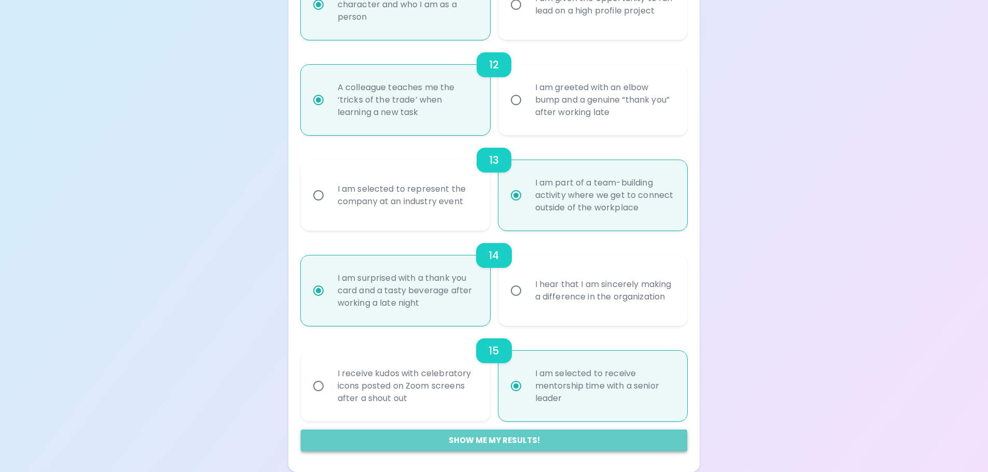
click at [491, 444] on button "Show me my results!" at bounding box center [494, 441] width 387 height 22
radio input "false"
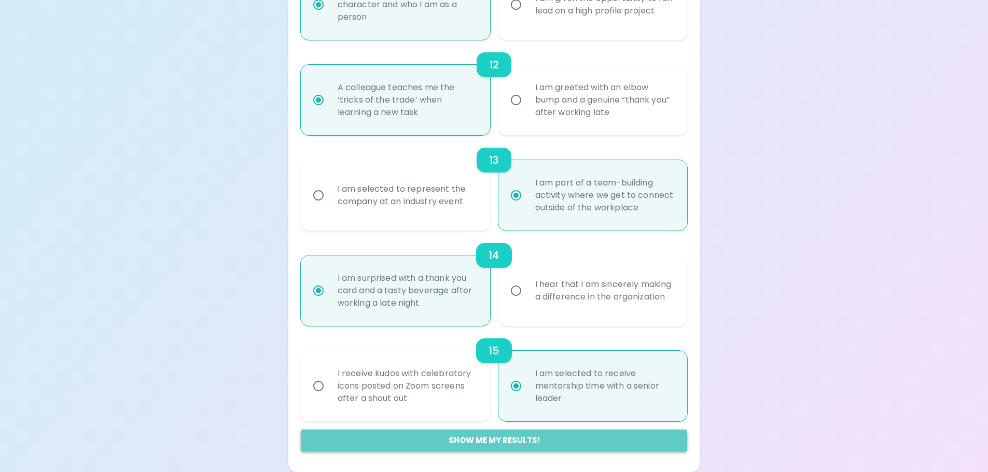
radio input "false"
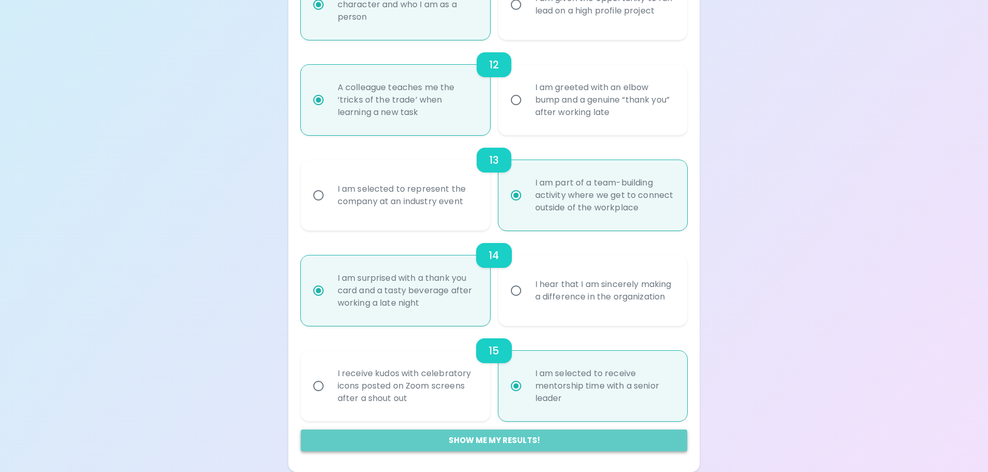
radio input "false"
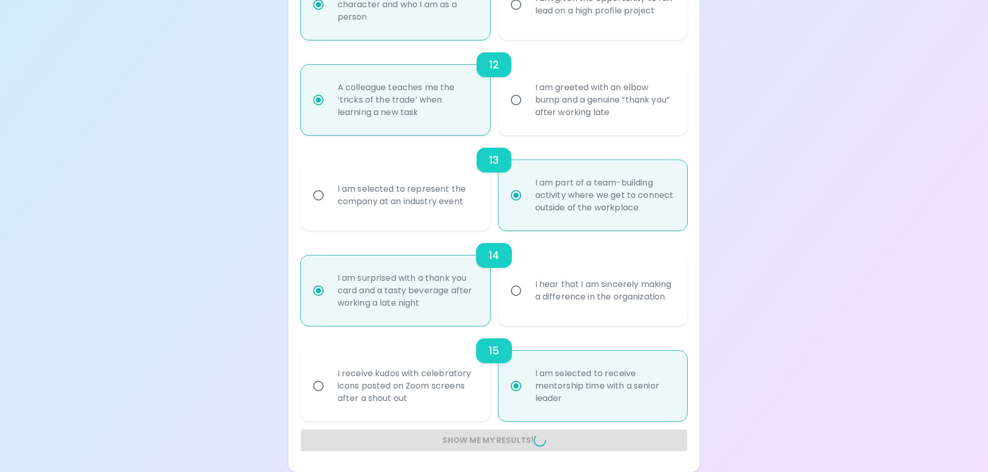
radio input "false"
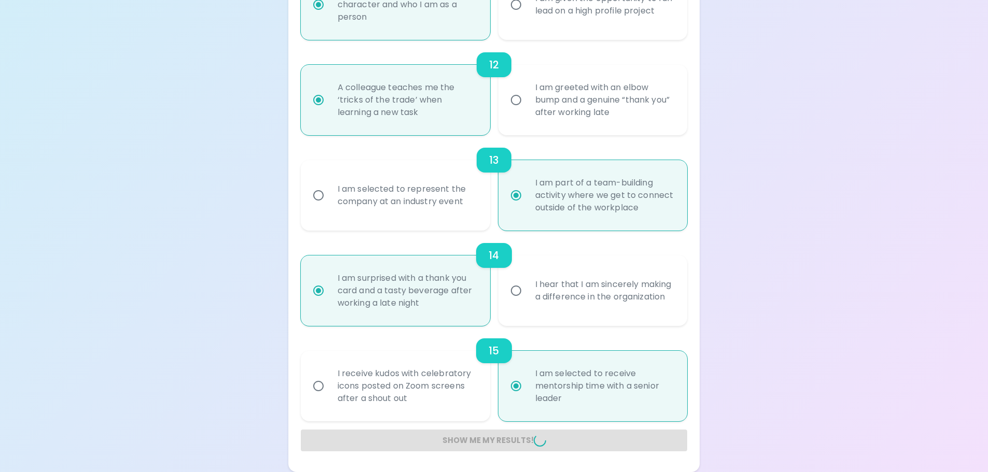
radio input "false"
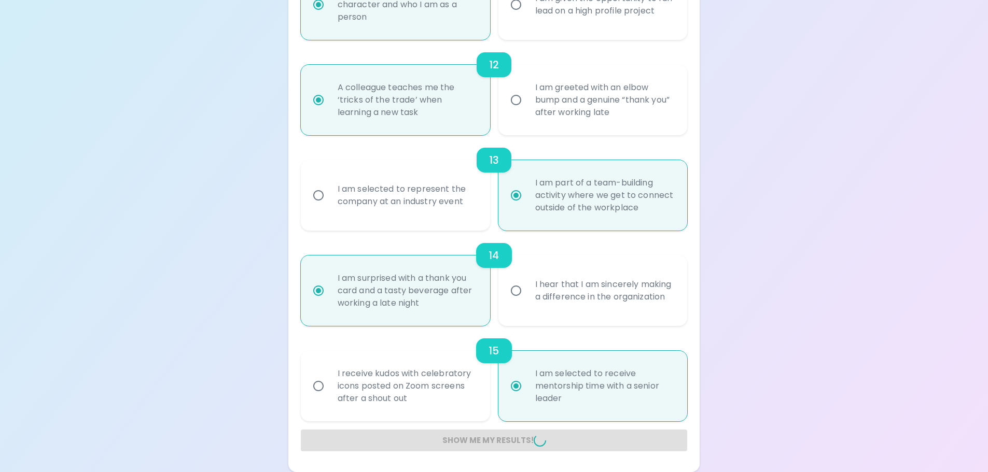
radio input "false"
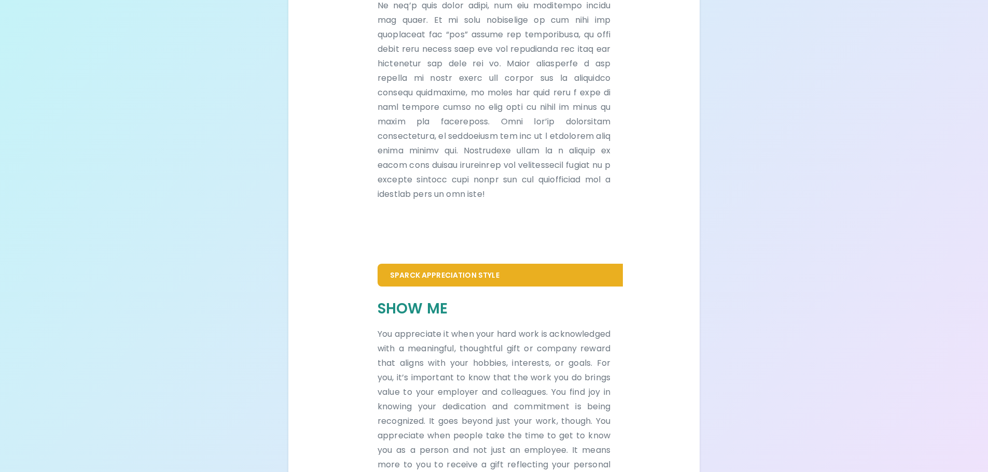
scroll to position [597, 0]
